Goal: Information Seeking & Learning: Check status

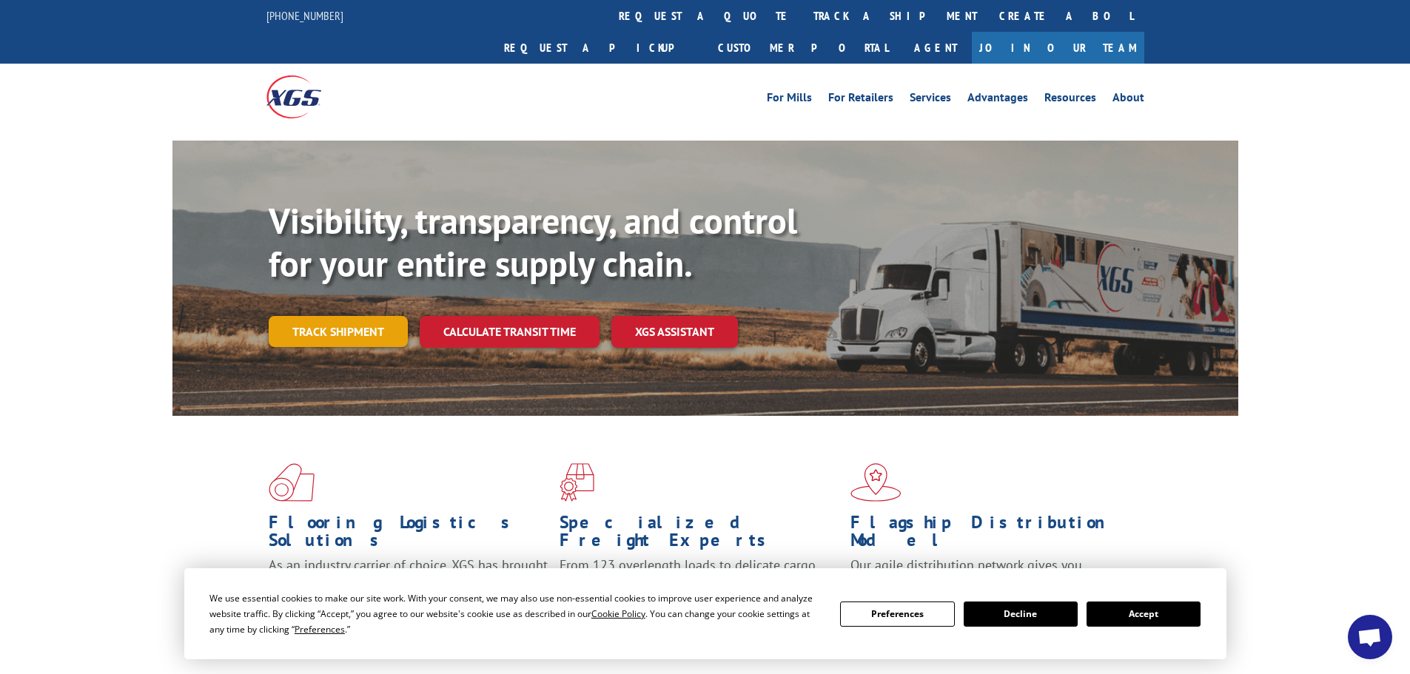
click at [317, 316] on link "Track shipment" at bounding box center [338, 331] width 139 height 31
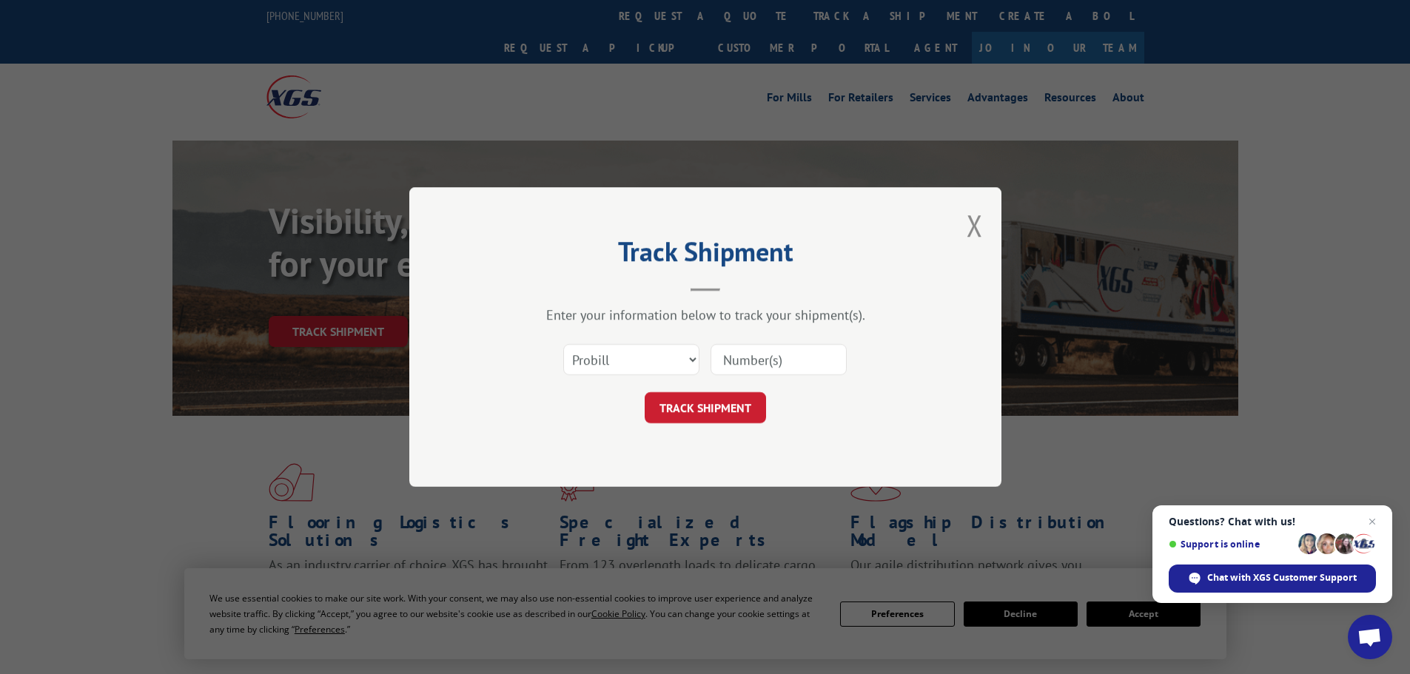
click at [742, 361] on input at bounding box center [778, 359] width 136 height 31
paste input "54393214"
type input "54393214"
click at [688, 355] on select "Select category... Probill BOL PO" at bounding box center [631, 359] width 136 height 31
select select "bol"
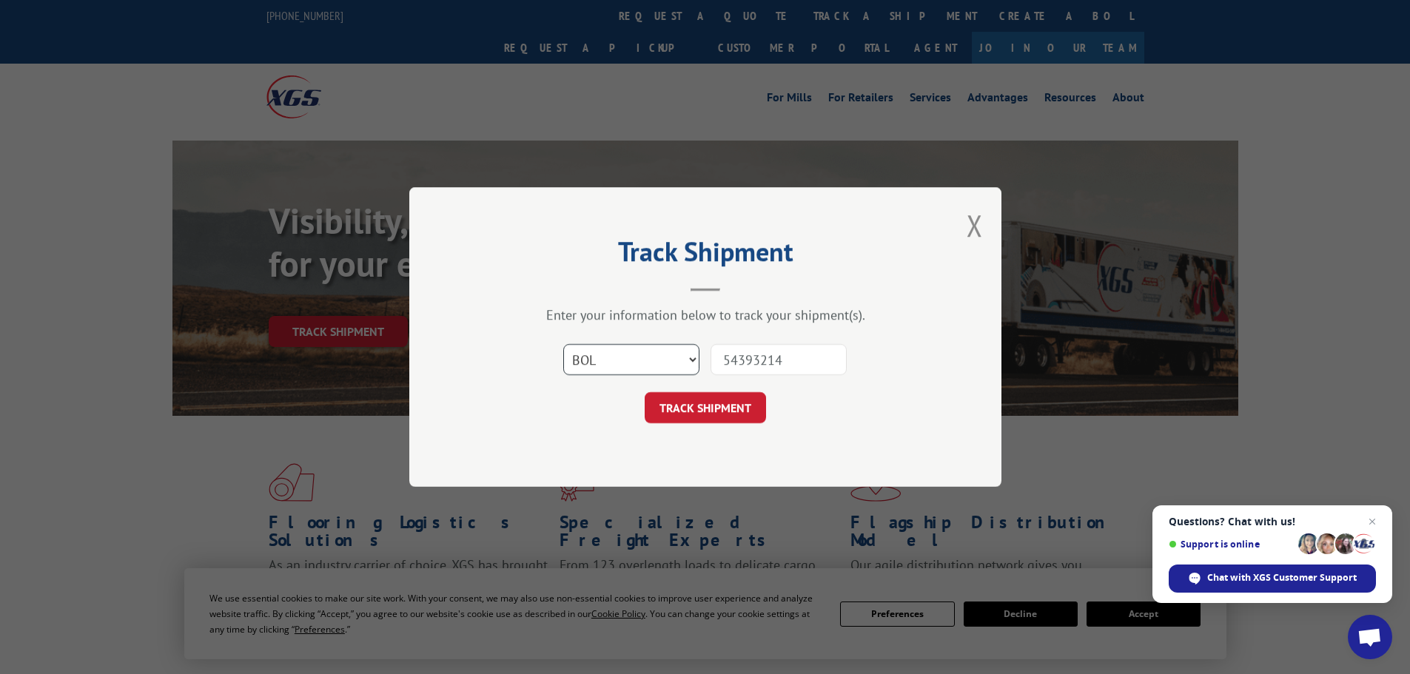
click at [563, 344] on select "Select category... Probill BOL PO" at bounding box center [631, 359] width 136 height 31
click at [687, 409] on button "TRACK SHIPMENT" at bounding box center [705, 407] width 121 height 31
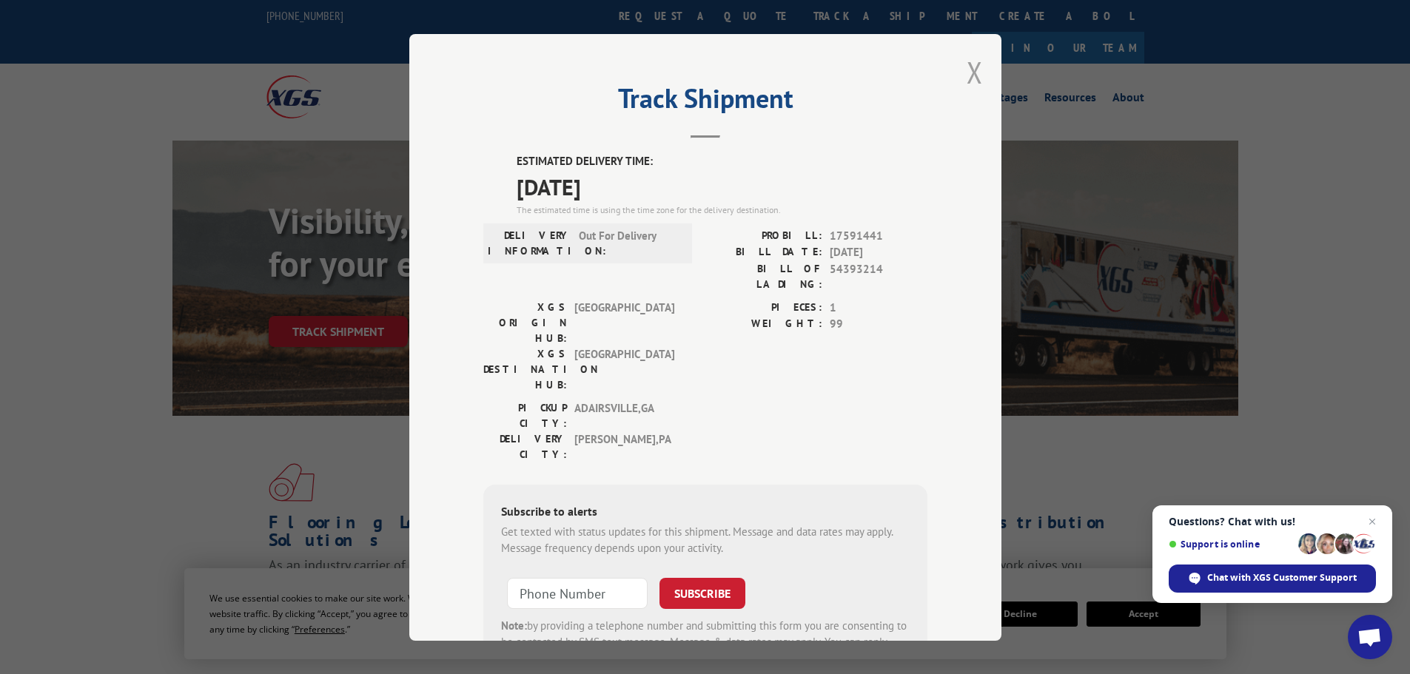
click at [969, 62] on button "Close modal" at bounding box center [974, 72] width 16 height 39
